Goal: Information Seeking & Learning: Learn about a topic

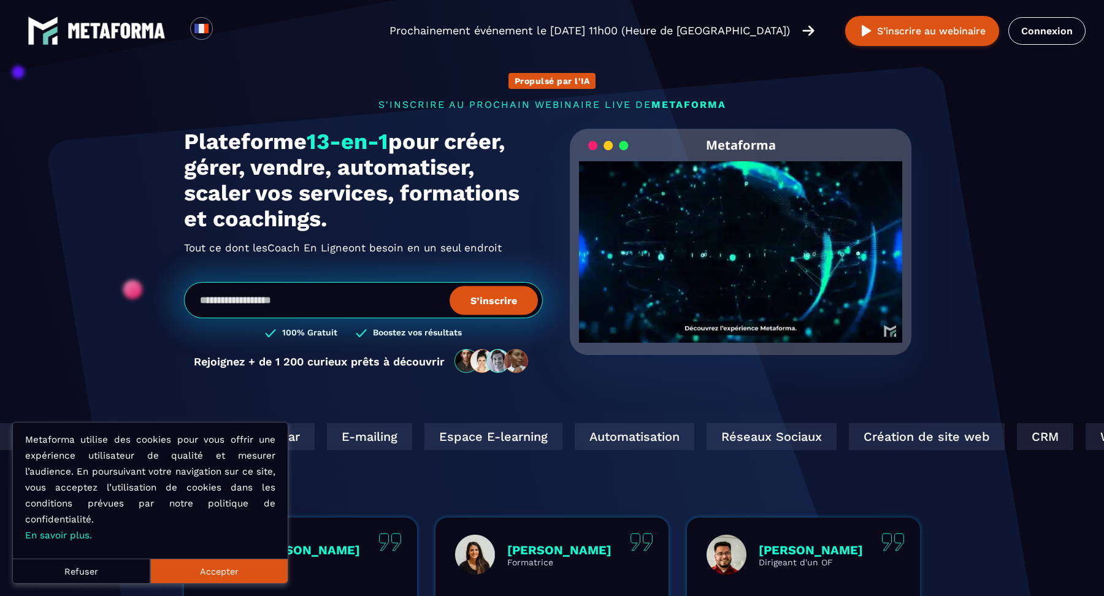
click at [209, 572] on button "Accepter" at bounding box center [218, 571] width 137 height 25
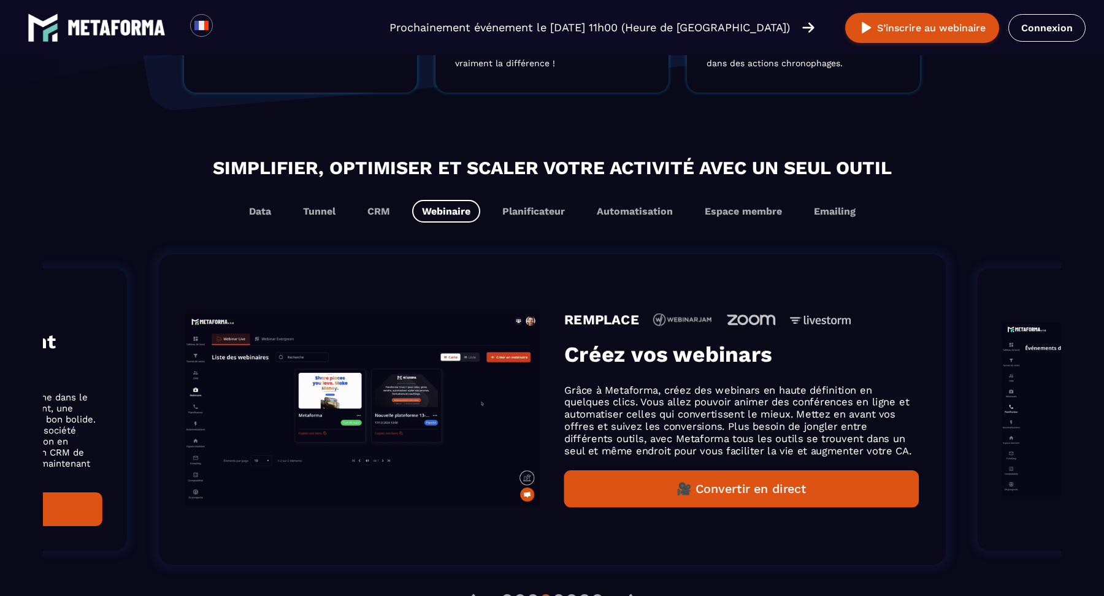
scroll to position [707, 0]
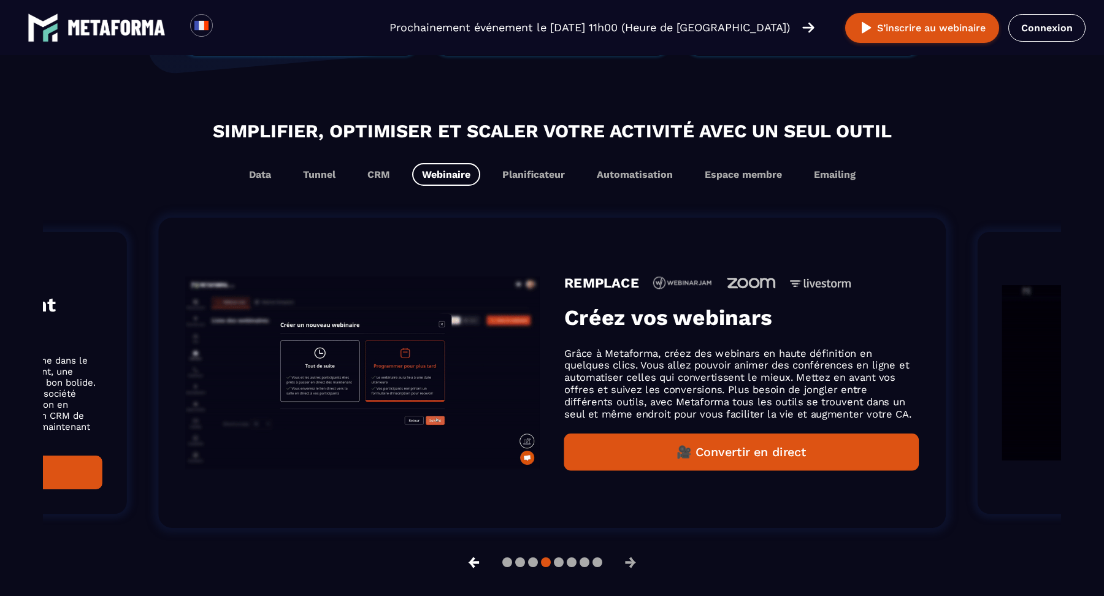
click at [467, 567] on button "←" at bounding box center [474, 562] width 32 height 29
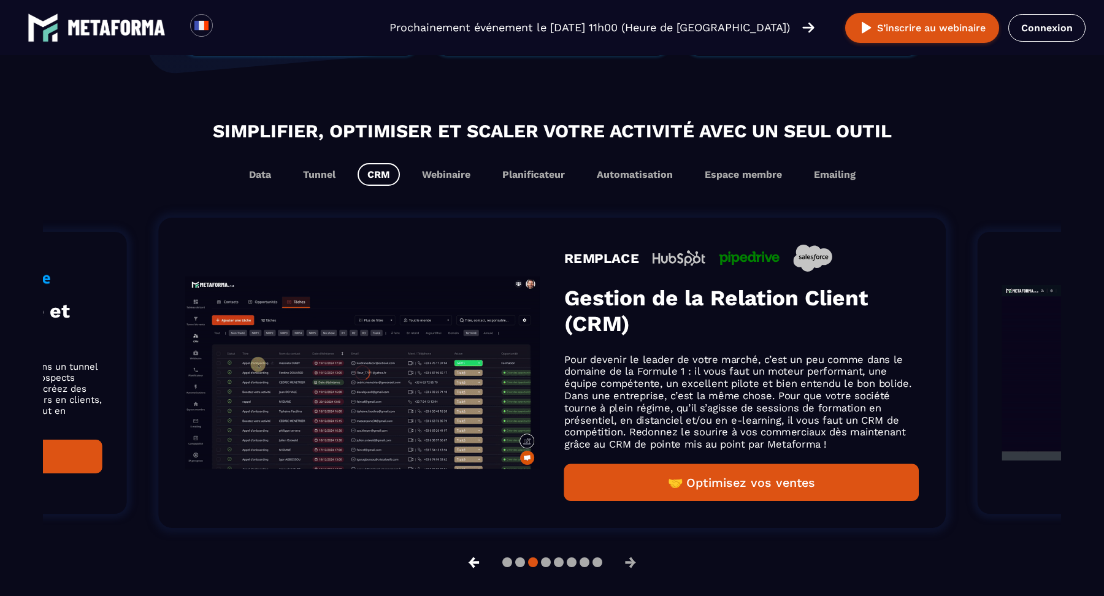
click at [467, 567] on button "←" at bounding box center [474, 562] width 32 height 29
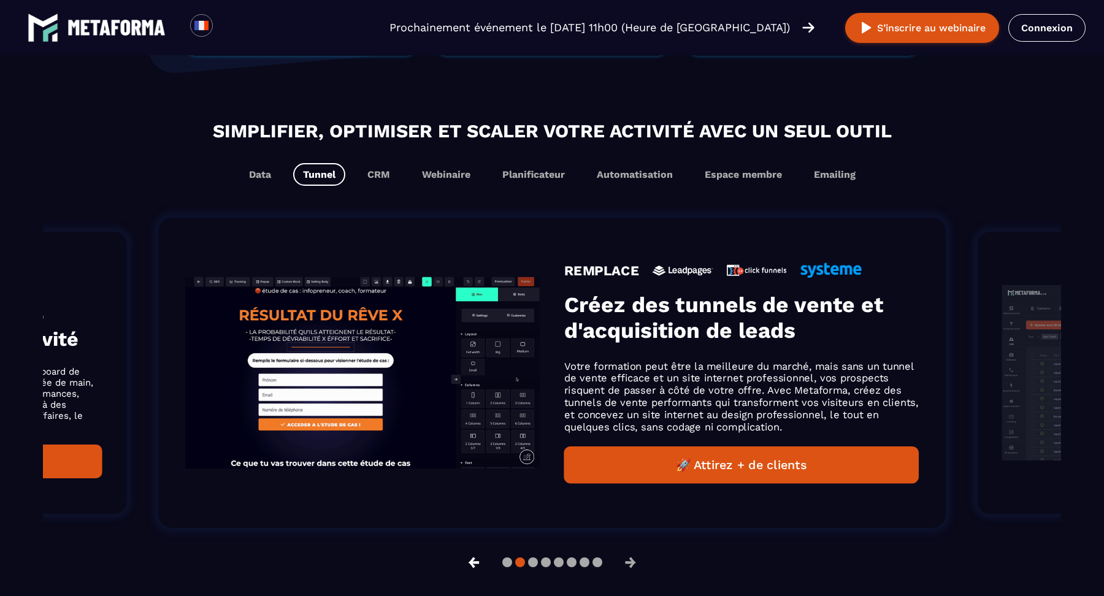
click at [467, 567] on button "←" at bounding box center [474, 562] width 32 height 29
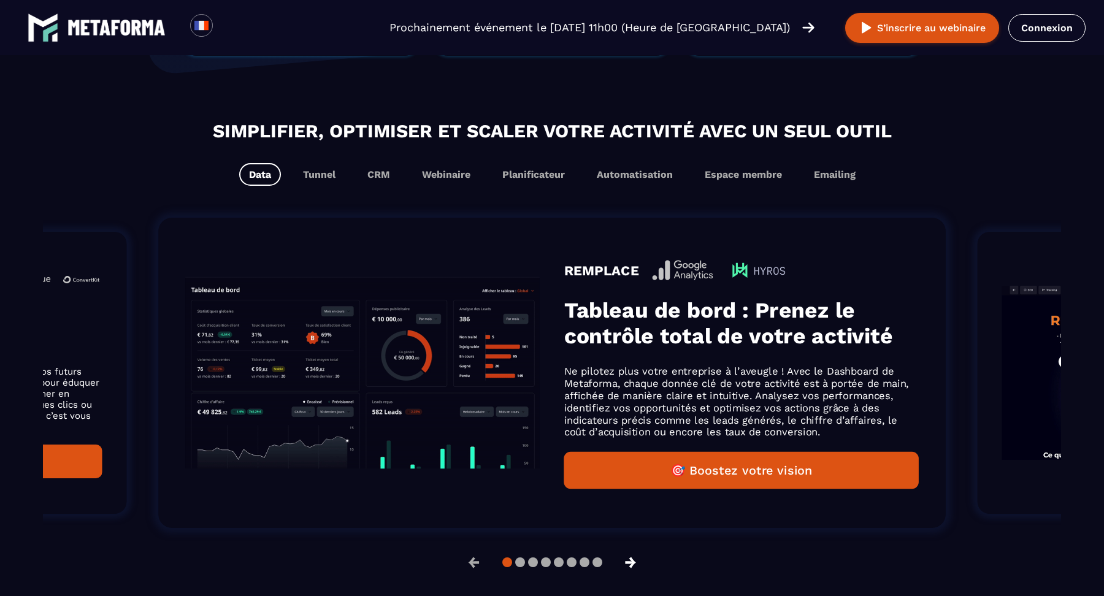
scroll to position [726, 0]
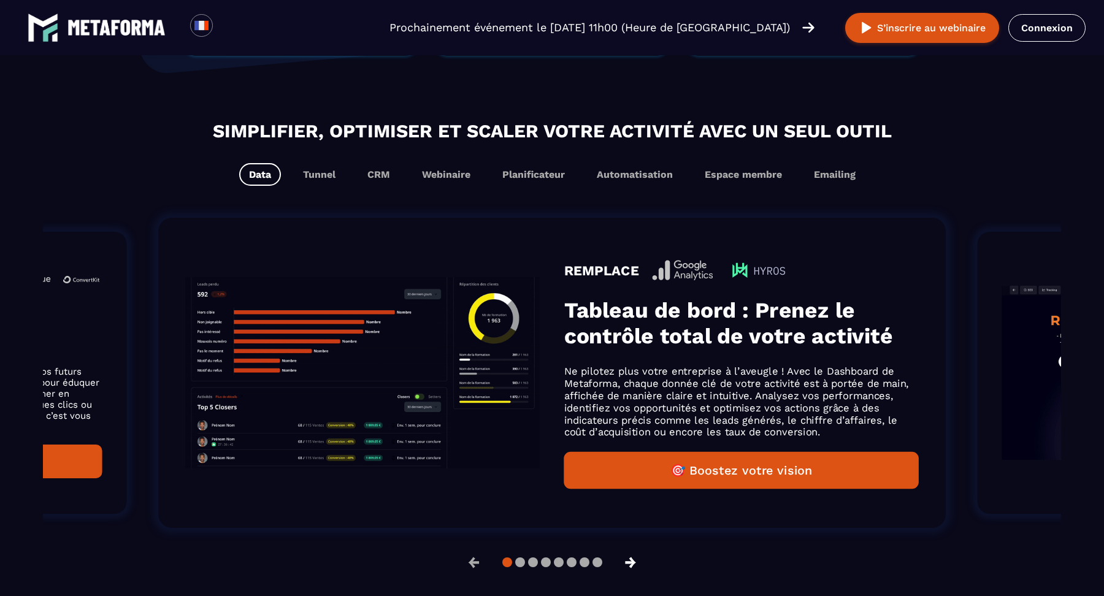
click at [635, 563] on button "→" at bounding box center [631, 562] width 32 height 29
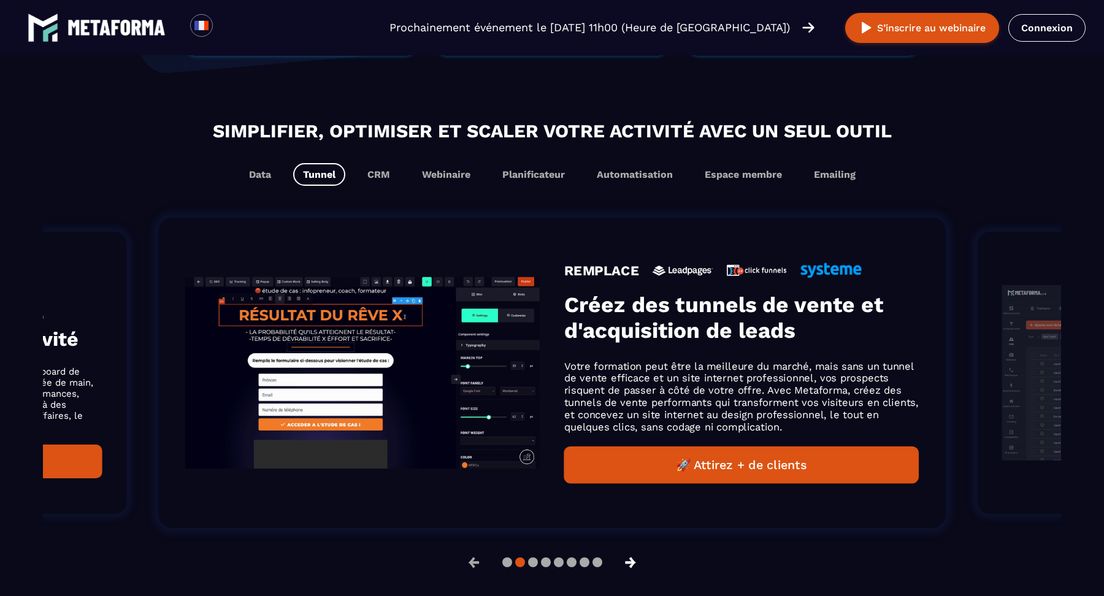
click at [635, 563] on button "→" at bounding box center [631, 562] width 32 height 29
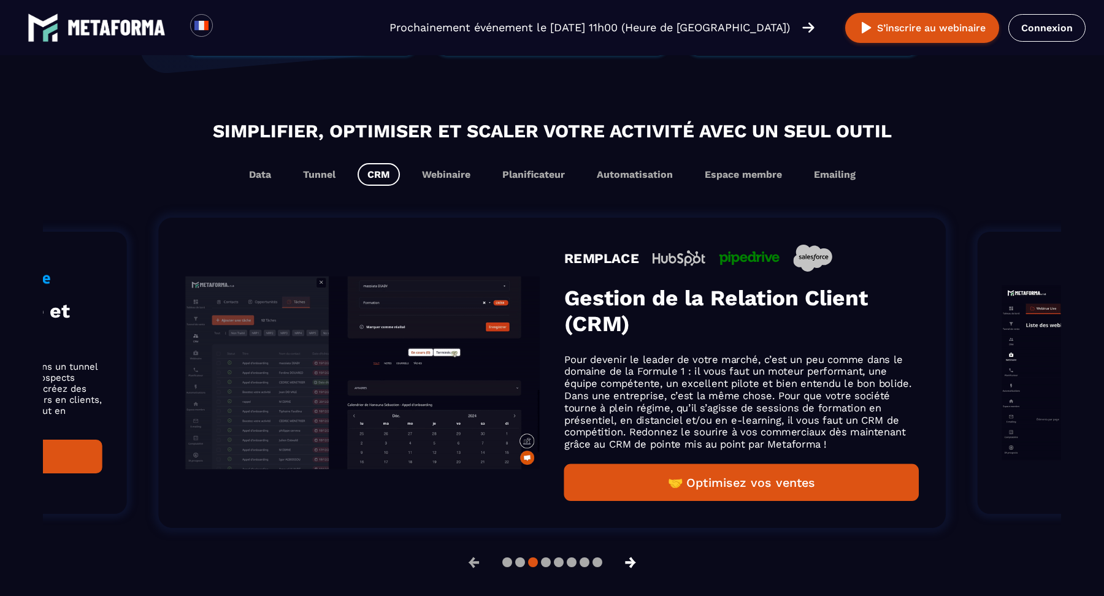
scroll to position [707, 0]
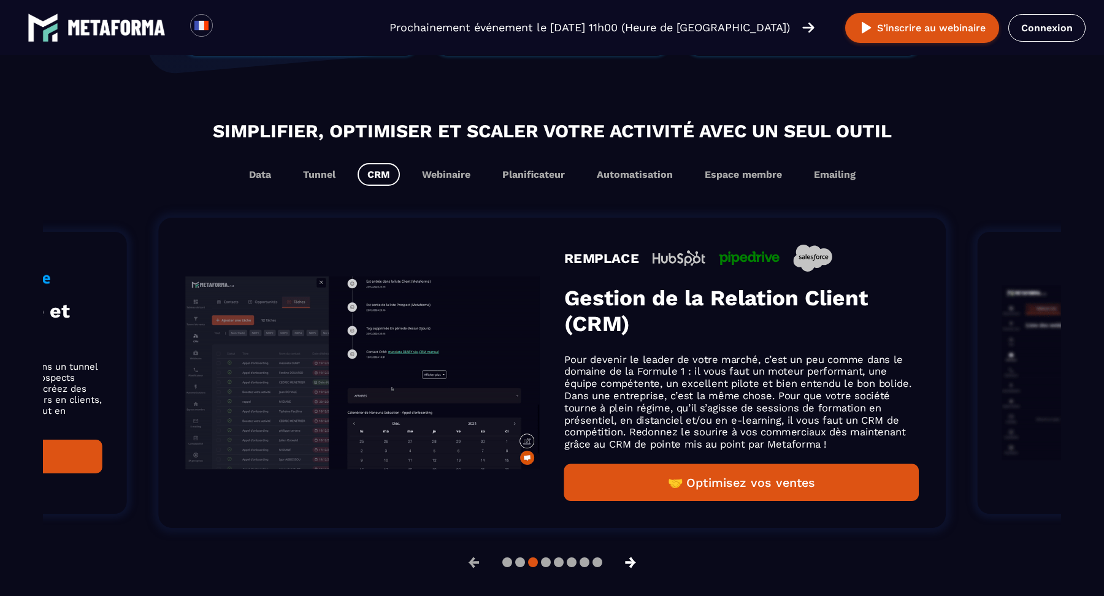
click at [635, 563] on button "→" at bounding box center [631, 562] width 32 height 29
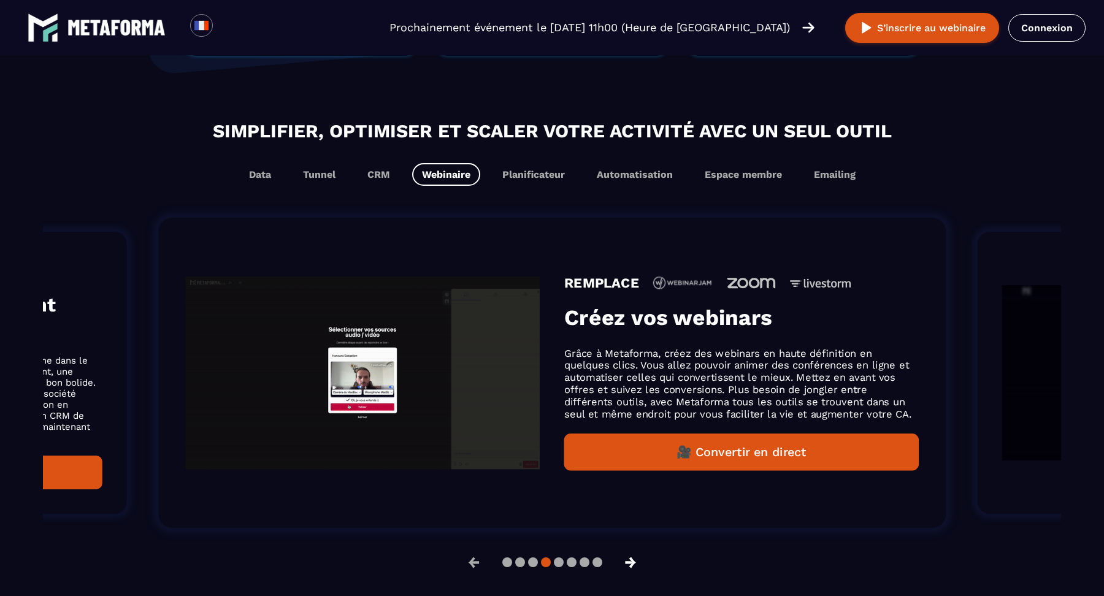
click at [635, 563] on button "→" at bounding box center [631, 562] width 32 height 29
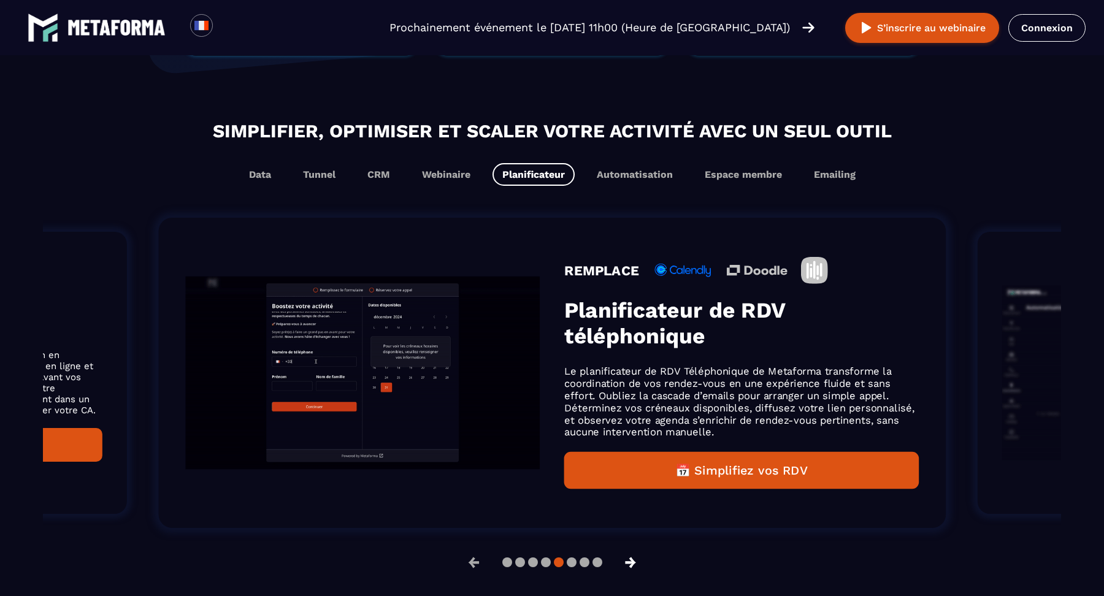
click at [635, 563] on button "→" at bounding box center [631, 562] width 32 height 29
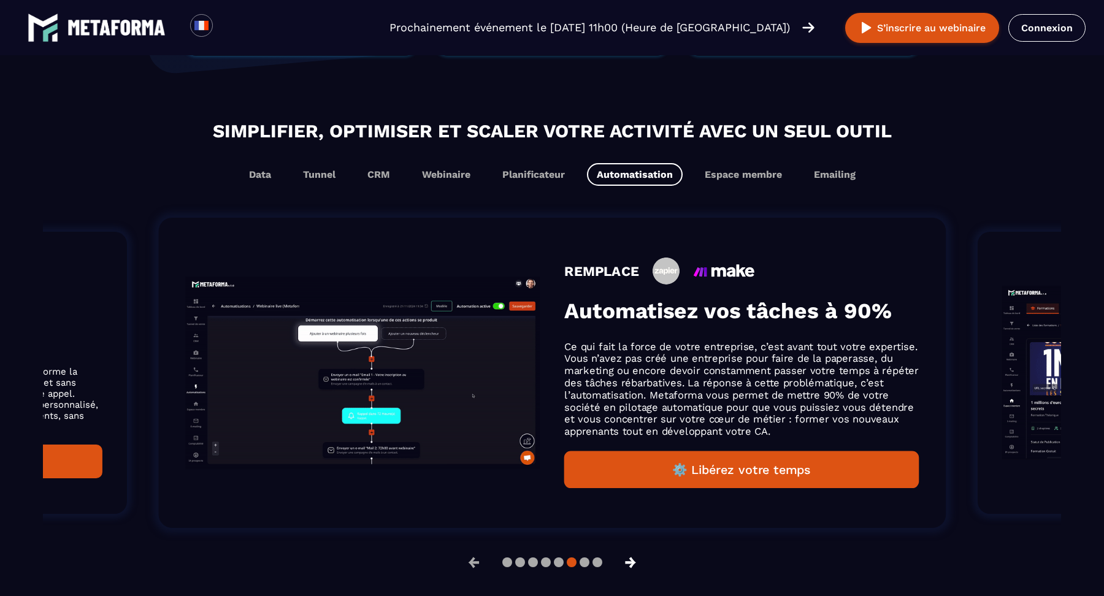
click at [635, 563] on button "→" at bounding box center [631, 562] width 32 height 29
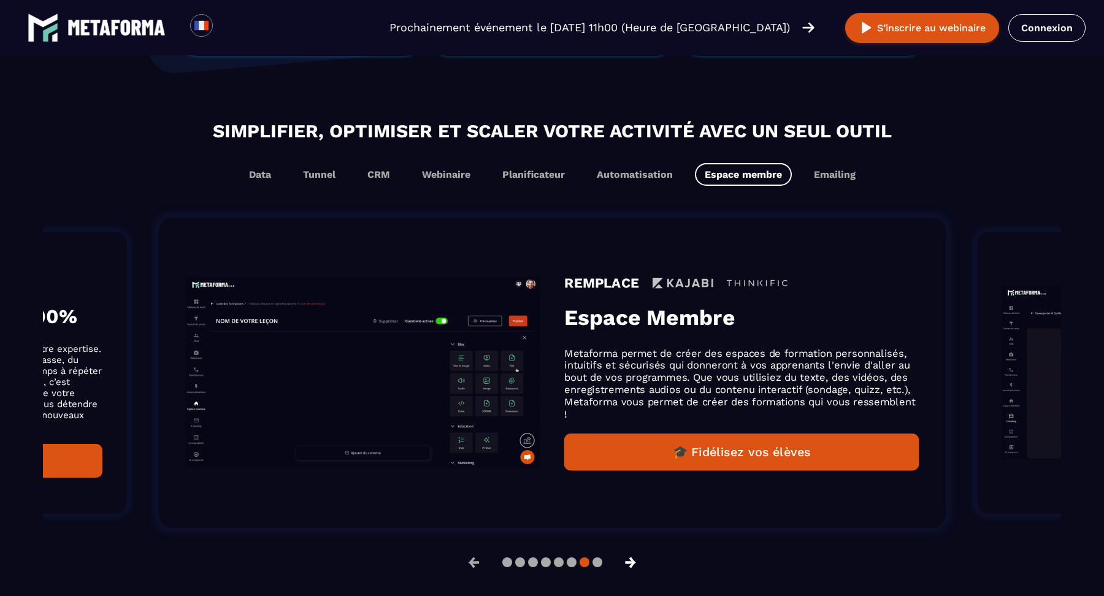
click at [635, 563] on button "→" at bounding box center [631, 562] width 32 height 29
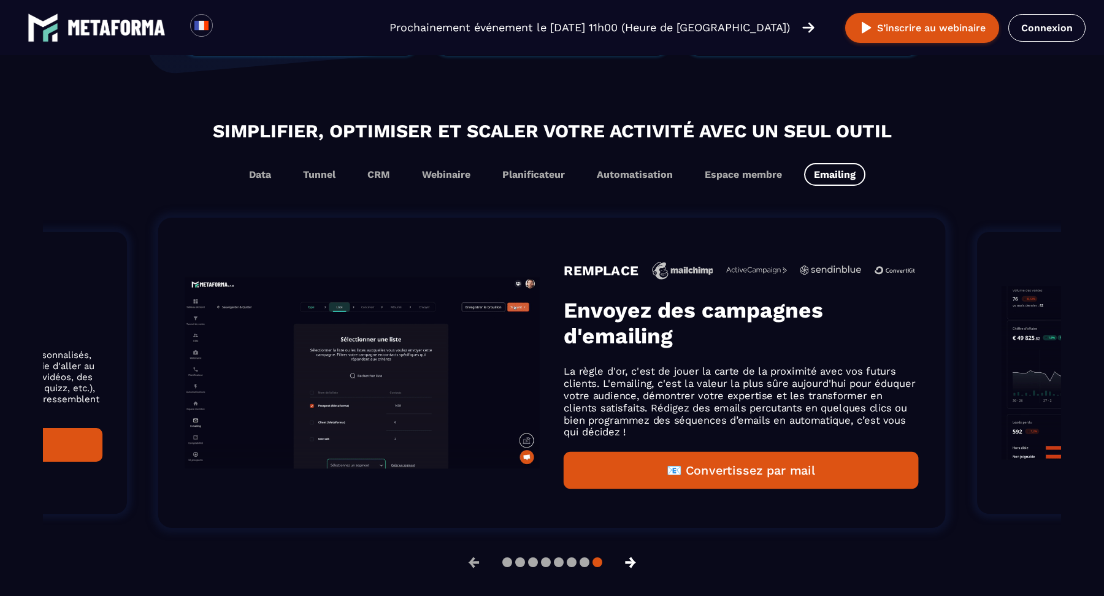
click at [635, 563] on button "→" at bounding box center [631, 562] width 32 height 29
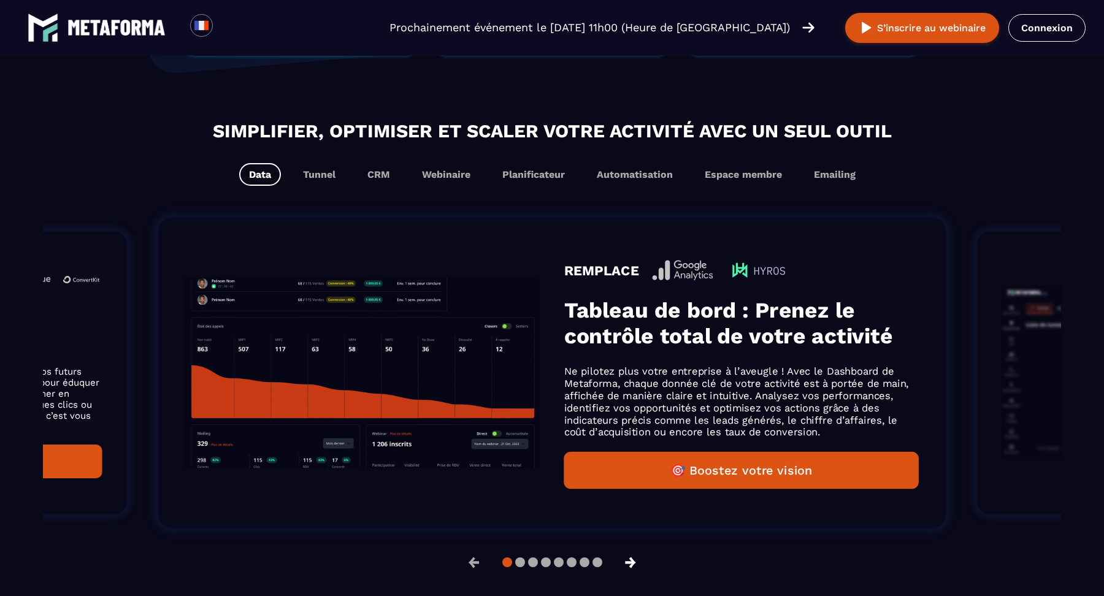
click at [635, 563] on button "→" at bounding box center [631, 562] width 32 height 29
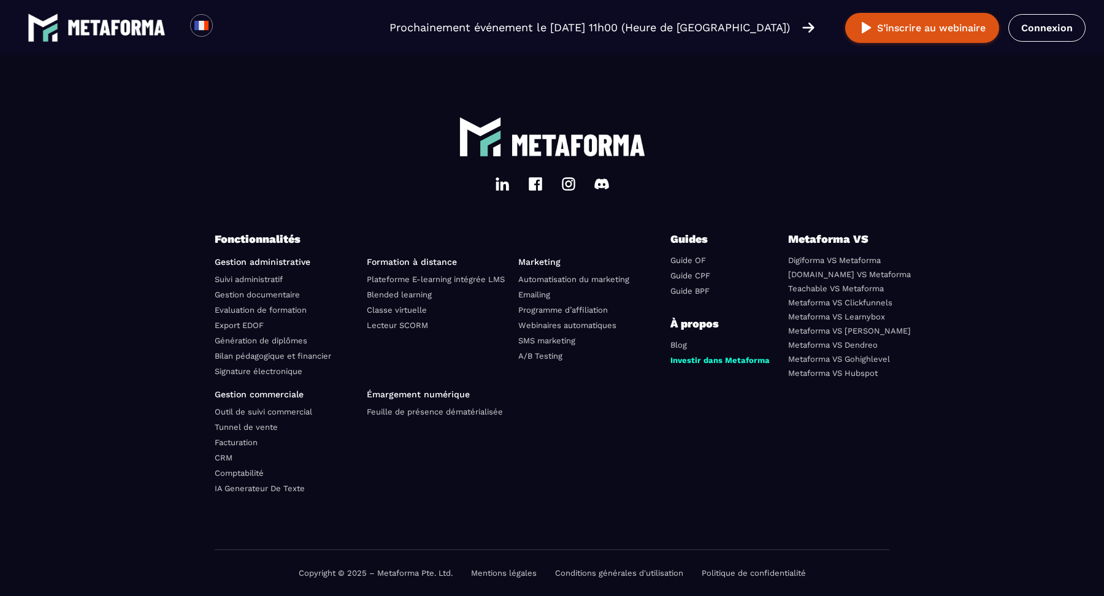
scroll to position [4222, 0]
click at [228, 442] on link "Facturation" at bounding box center [236, 442] width 43 height 9
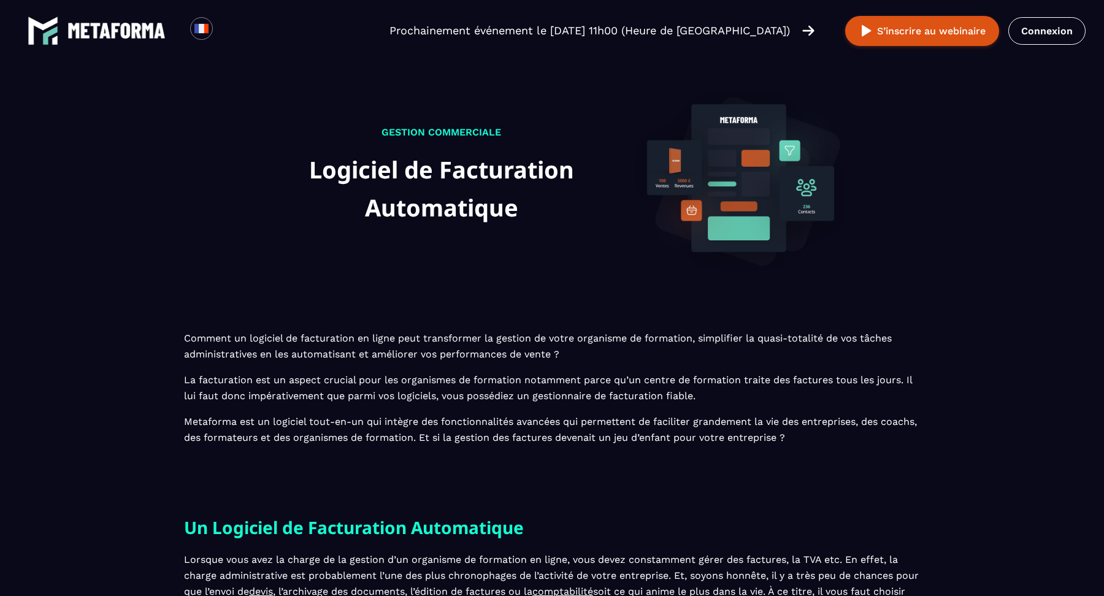
click at [290, 398] on p "Comment un logiciel de facturation en ligne peut transformer la gestion de votr…" at bounding box center [552, 388] width 736 height 115
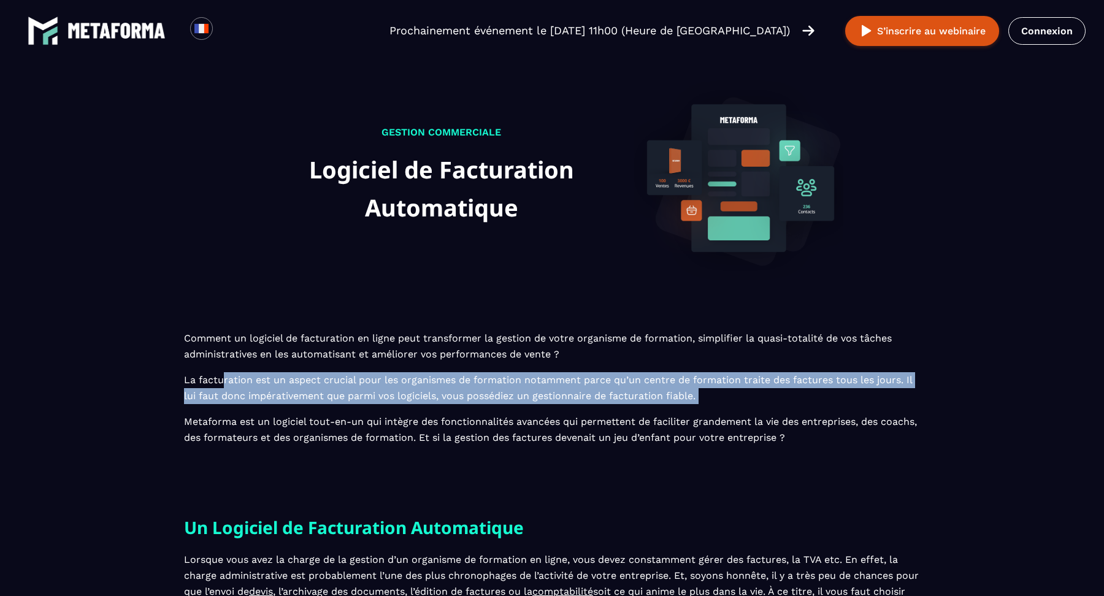
click at [290, 398] on p "Comment un logiciel de facturation en ligne peut transformer la gestion de votr…" at bounding box center [552, 388] width 736 height 115
click at [303, 390] on p "Comment un logiciel de facturation en ligne peut transformer la gestion de votr…" at bounding box center [552, 388] width 736 height 115
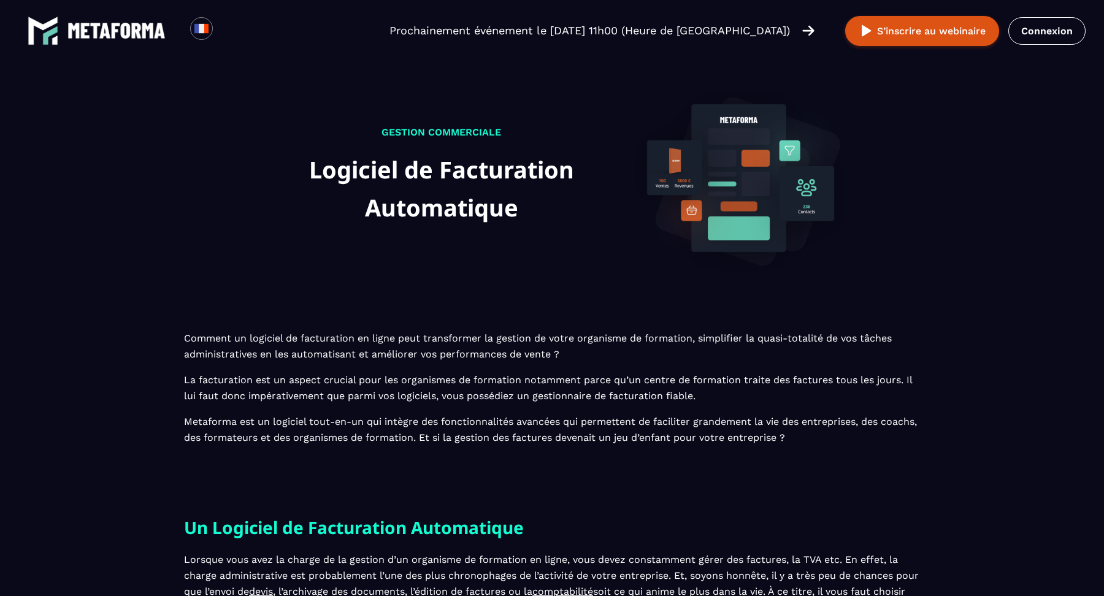
click at [303, 390] on p "Comment un logiciel de facturation en ligne peut transformer la gestion de votr…" at bounding box center [552, 388] width 736 height 115
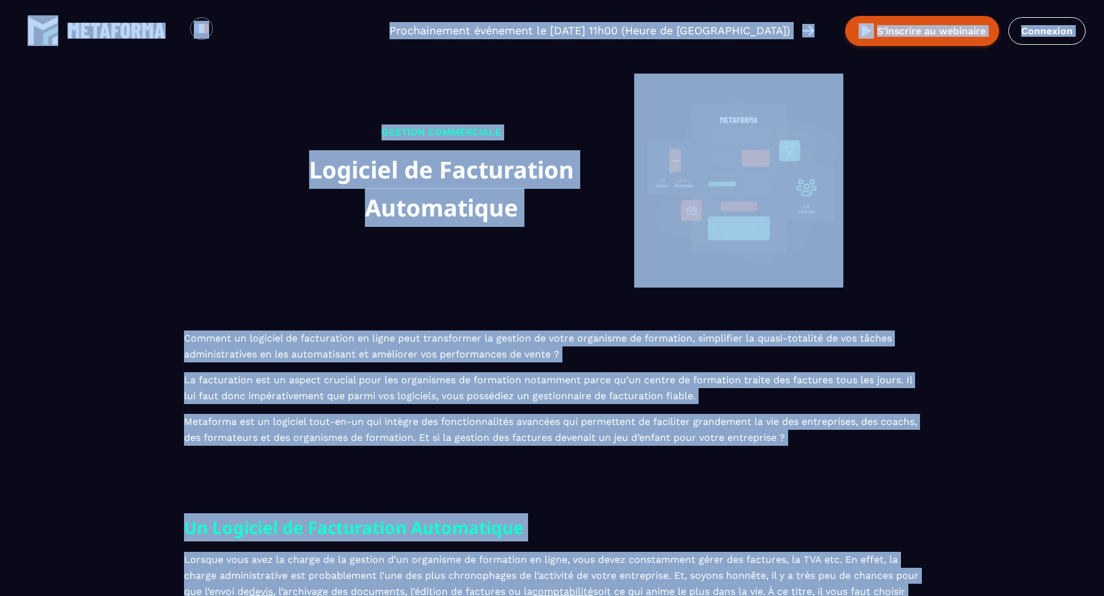
click at [303, 390] on p "Comment un logiciel de facturation en ligne peut transformer la gestion de votr…" at bounding box center [552, 388] width 736 height 115
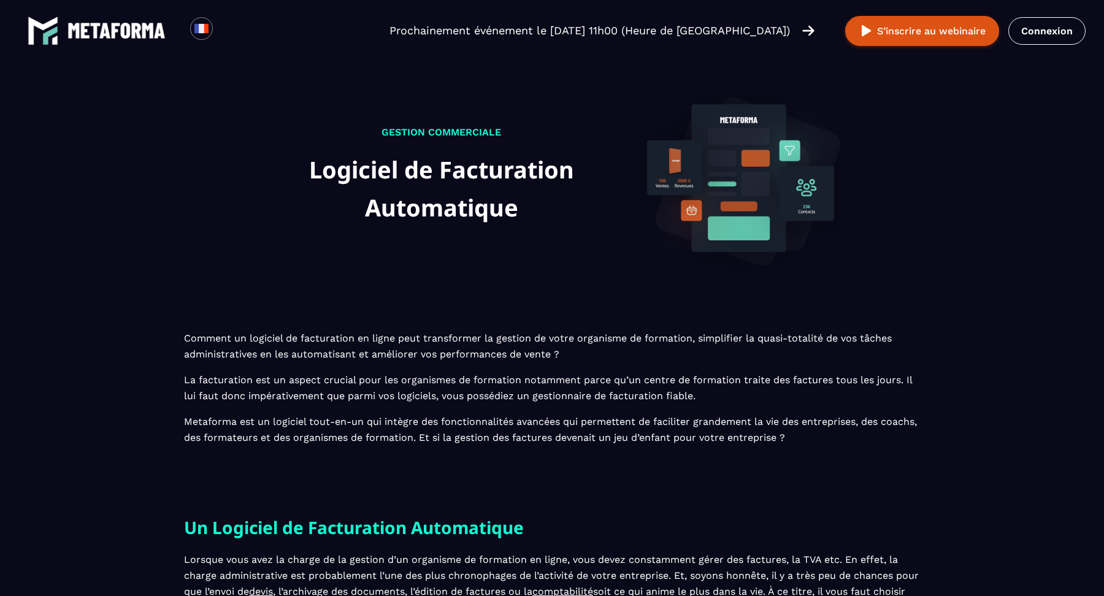
click at [303, 390] on p "Comment un logiciel de facturation en ligne peut transformer la gestion de votr…" at bounding box center [552, 388] width 736 height 115
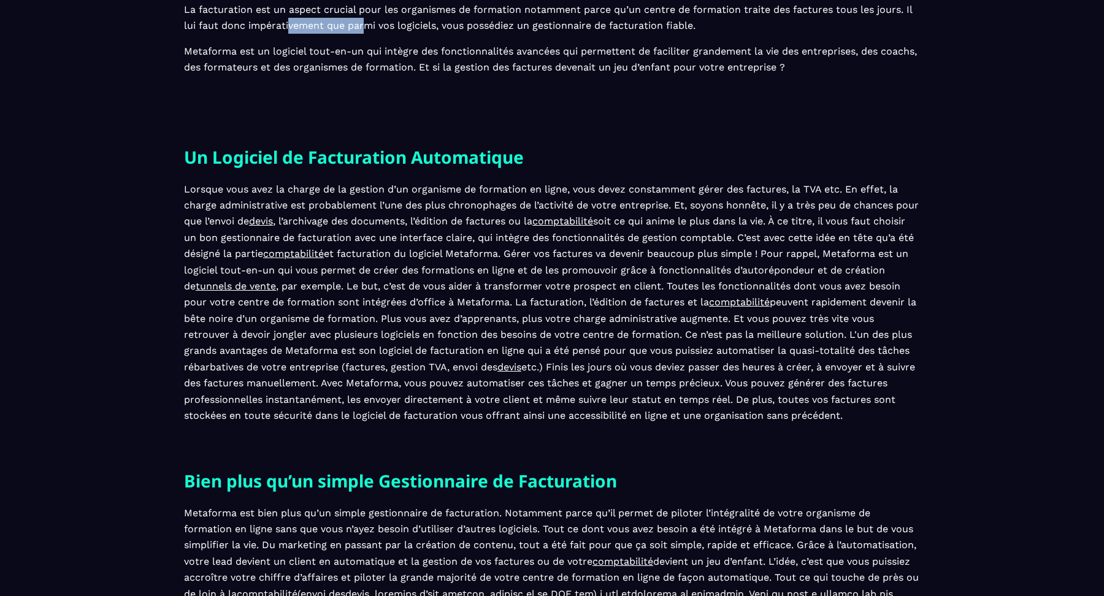
scroll to position [717, 0]
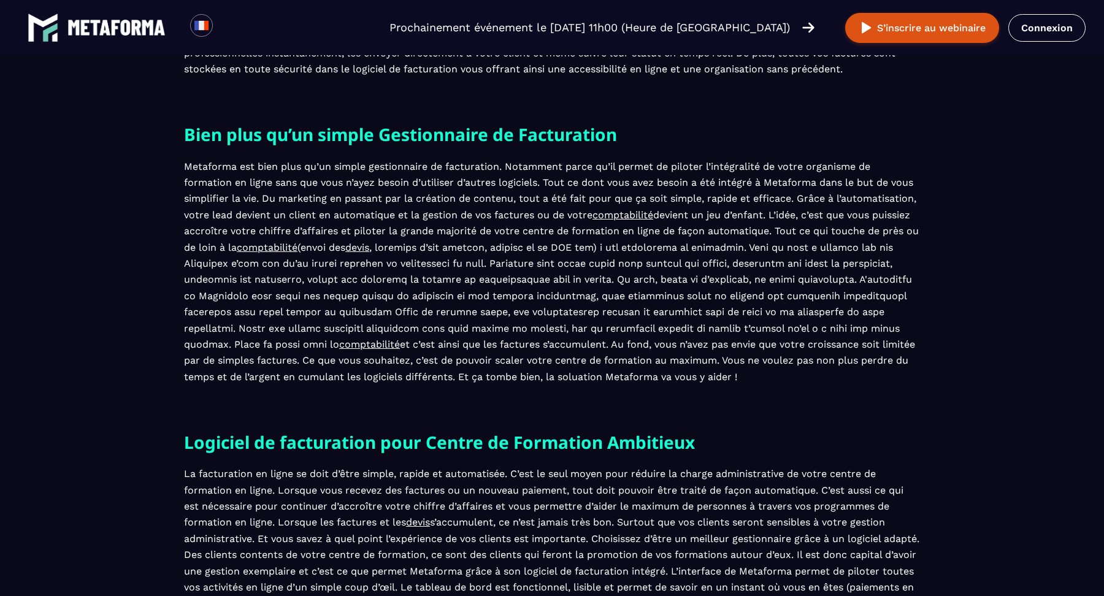
click at [537, 334] on p "Metaforma est bien plus qu’un simple gestionnaire de facturation. Notamment par…" at bounding box center [552, 272] width 736 height 226
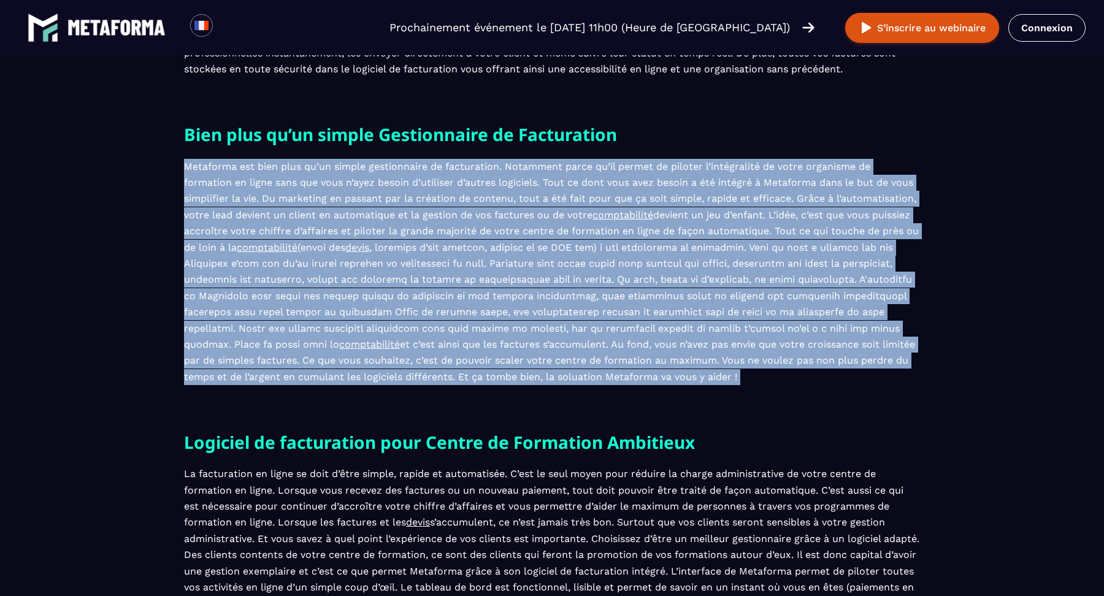
click at [641, 299] on p "Metaforma est bien plus qu’un simple gestionnaire de facturation. Notamment par…" at bounding box center [552, 272] width 736 height 226
